Goal: Task Accomplishment & Management: Use online tool/utility

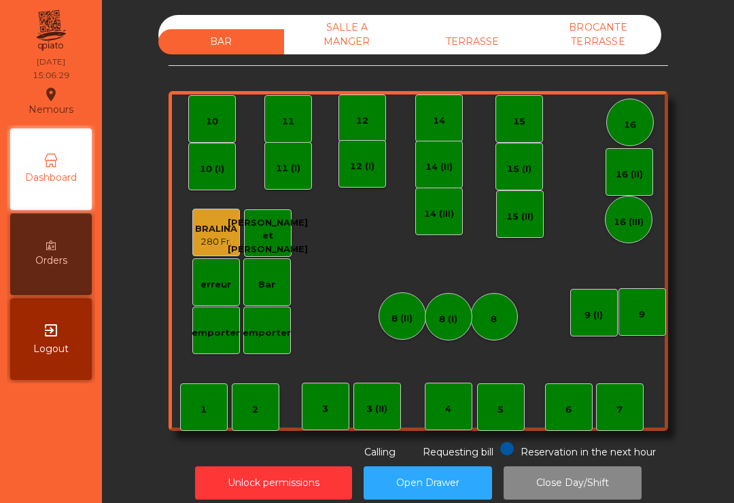
click at [466, 43] on div "TERRASSE" at bounding box center [473, 41] width 126 height 25
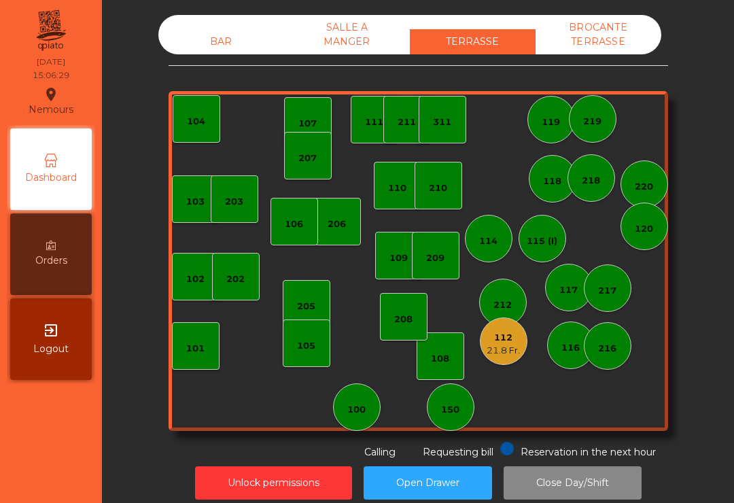
click at [506, 362] on div "112 21.8 Fr." at bounding box center [504, 341] width 48 height 48
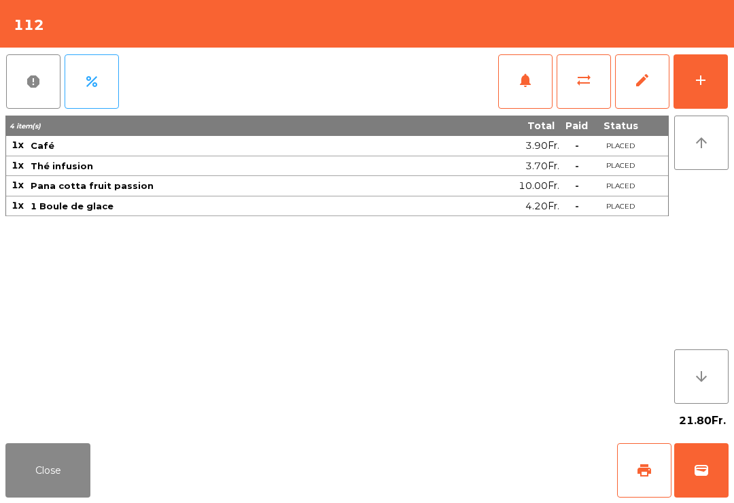
click at [702, 454] on button "wallet" at bounding box center [701, 470] width 54 height 54
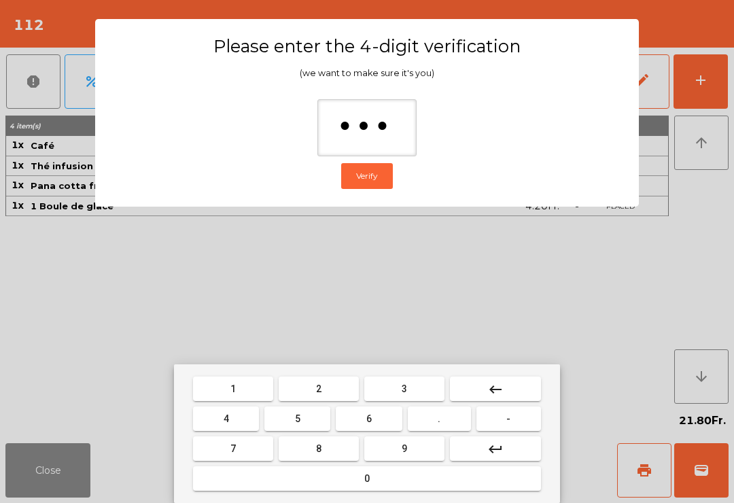
type input "****"
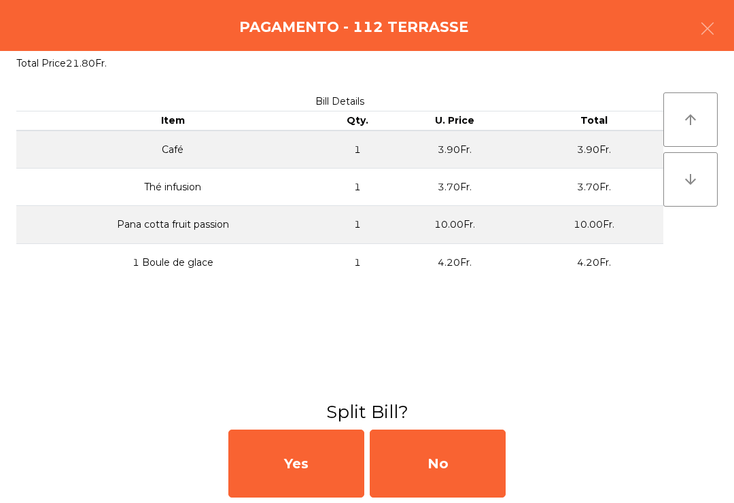
click at [482, 456] on div "No" at bounding box center [438, 463] width 136 height 68
click at [489, 459] on div "No" at bounding box center [438, 463] width 136 height 68
click at [503, 466] on div "No" at bounding box center [438, 463] width 136 height 68
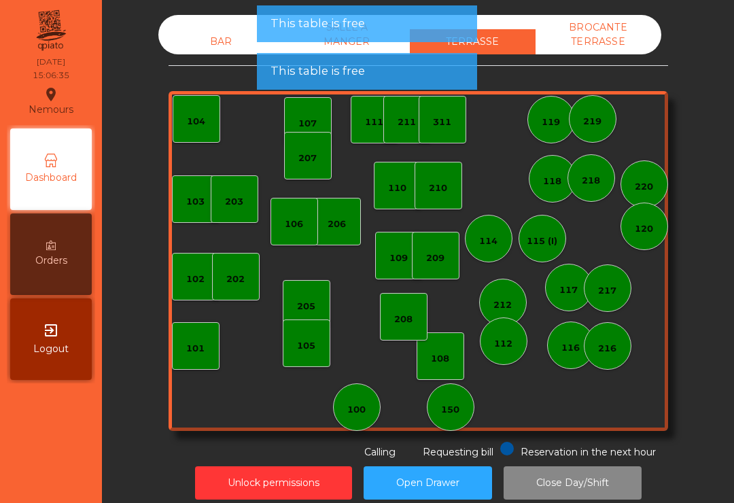
click at [505, 343] on div "112" at bounding box center [503, 344] width 18 height 14
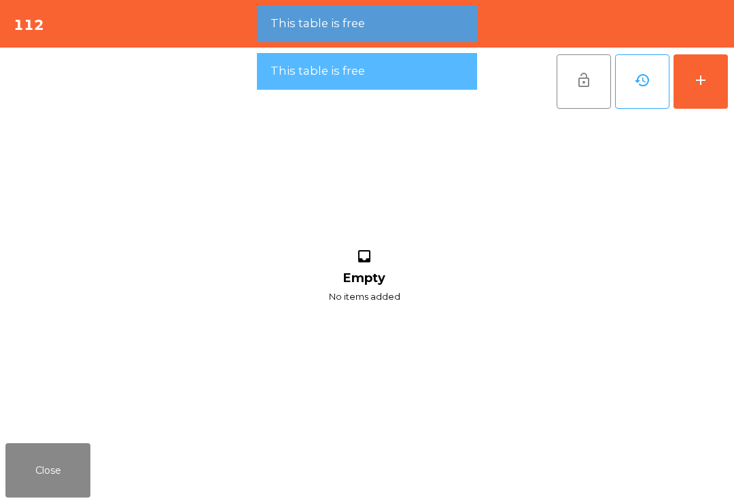
click at [710, 96] on button "add" at bounding box center [700, 81] width 54 height 54
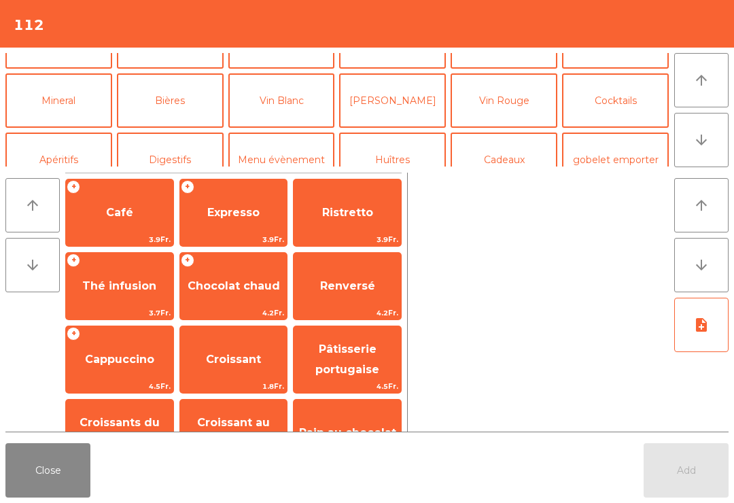
scroll to position [104, 0]
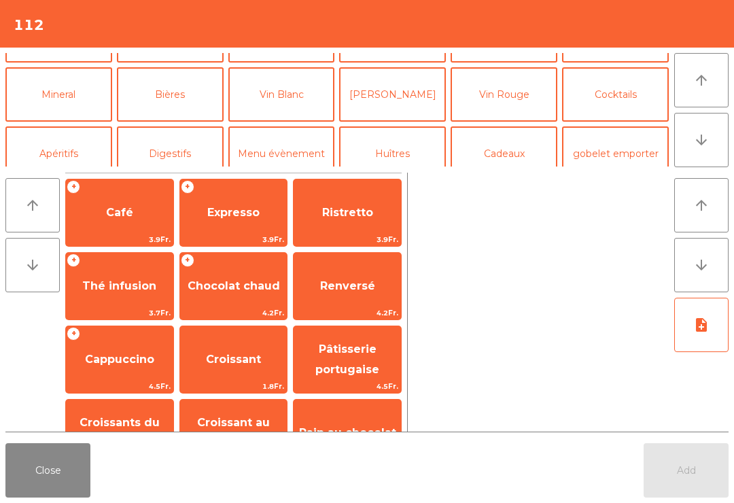
click at [42, 103] on button "Mineral" at bounding box center [58, 94] width 107 height 54
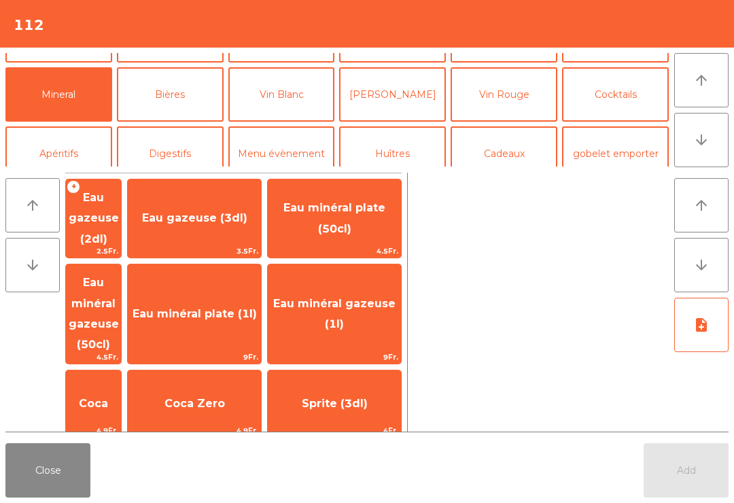
click at [119, 424] on span "4.9Fr." at bounding box center [93, 430] width 55 height 13
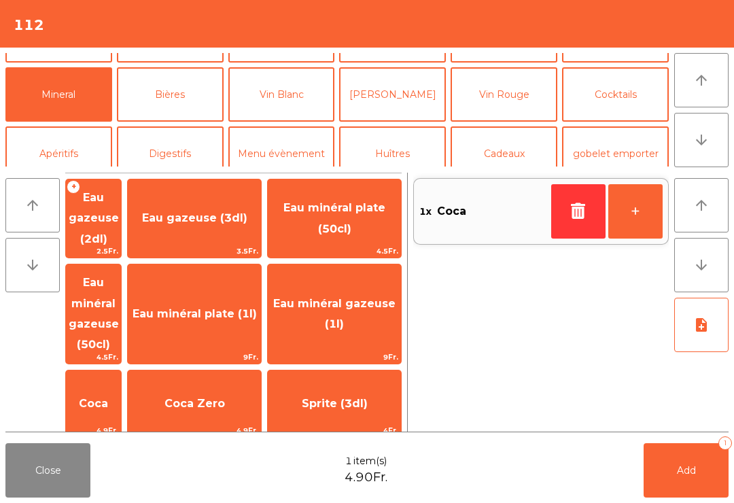
click at [681, 467] on span "Add" at bounding box center [686, 470] width 19 height 12
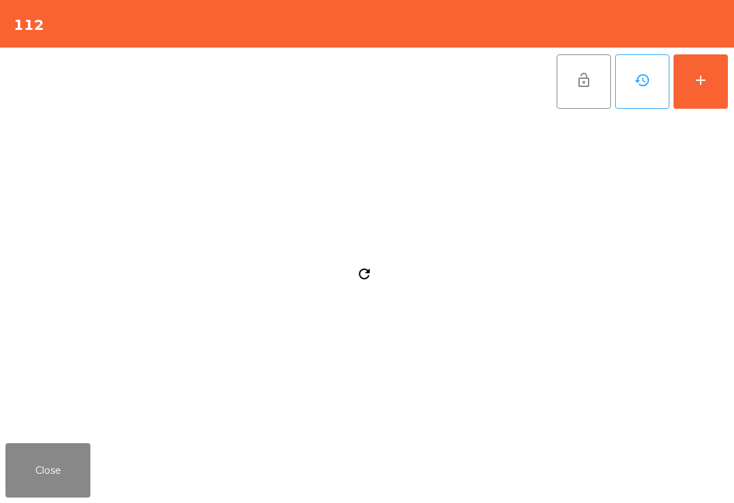
click at [681, 466] on div "Close" at bounding box center [367, 469] width 734 height 65
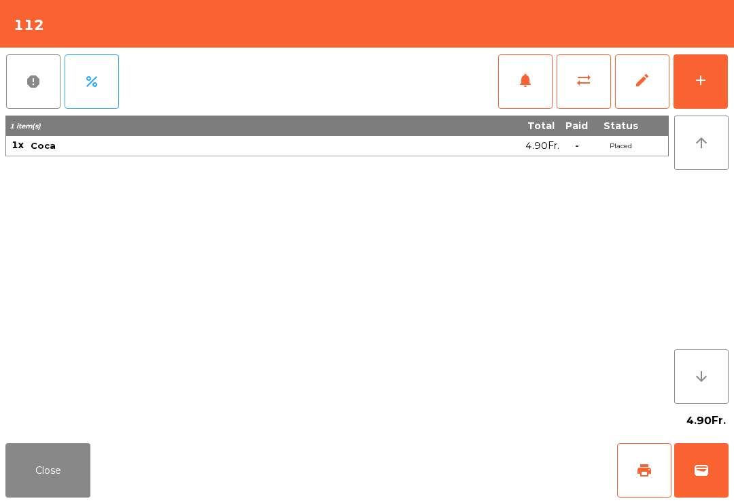
click at [630, 478] on button "print" at bounding box center [644, 470] width 54 height 54
click at [696, 495] on button "wallet" at bounding box center [701, 470] width 54 height 54
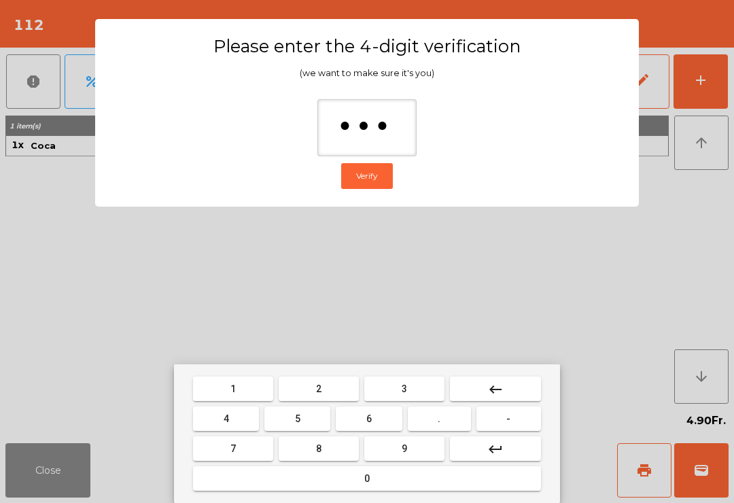
type input "****"
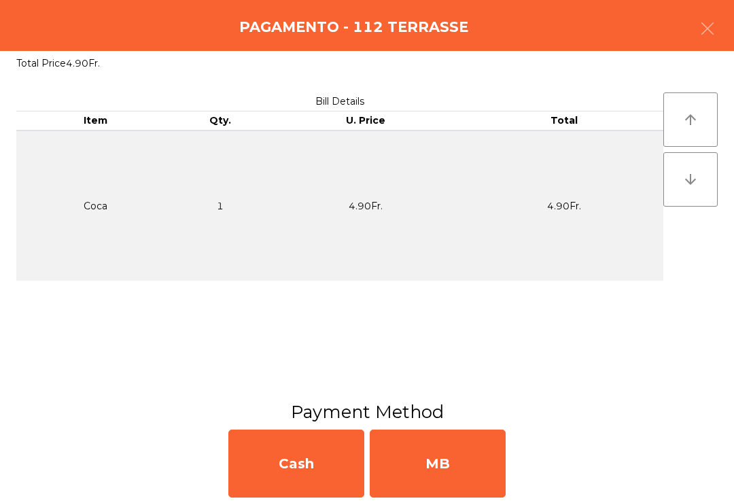
click at [435, 467] on div "MB" at bounding box center [438, 463] width 136 height 68
click at [446, 465] on div "No" at bounding box center [438, 463] width 136 height 68
click at [435, 467] on button "Open Drawer" at bounding box center [427, 482] width 128 height 33
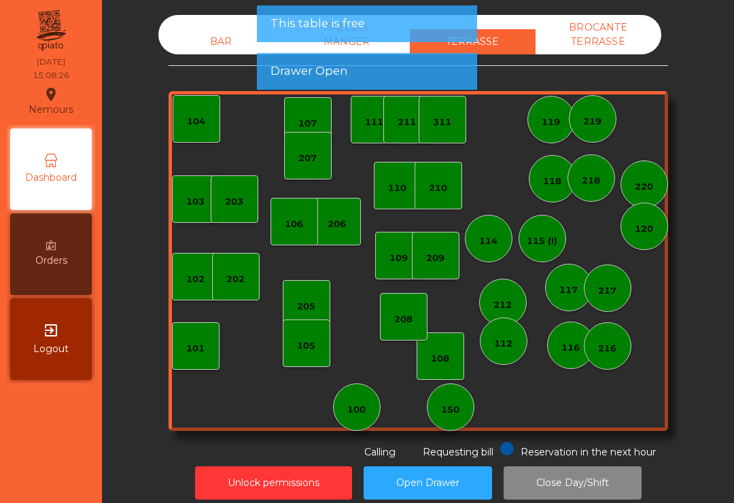
click at [450, 467] on button "Open Drawer" at bounding box center [427, 482] width 128 height 33
